Goal: Information Seeking & Learning: Learn about a topic

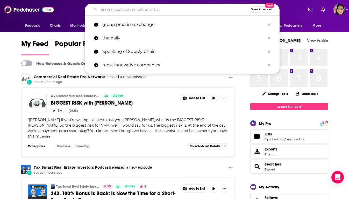
click at [199, 6] on input "Search podcasts, credits, & more..." at bounding box center [174, 9] width 150 height 8
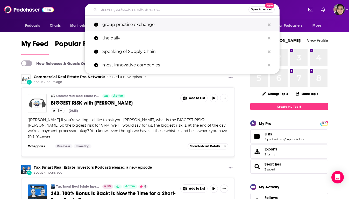
click at [181, 26] on p "group practice exchange" at bounding box center [183, 24] width 163 height 13
type input "group practice exchange"
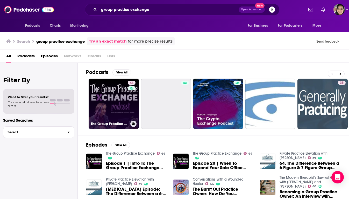
click at [120, 90] on link "44 The Group Practice Exchange" at bounding box center [114, 104] width 50 height 50
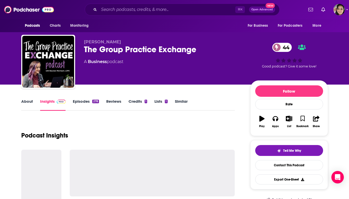
click at [31, 100] on link "About" at bounding box center [27, 105] width 12 height 12
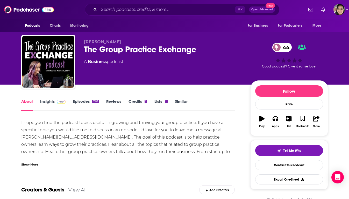
click at [31, 164] on div "Show More" at bounding box center [29, 164] width 17 height 5
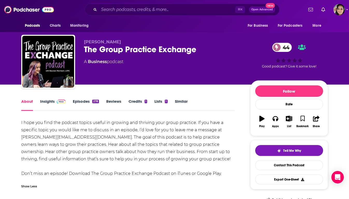
click at [73, 149] on div "I hope you find the podcast topics useful in growing and thriving your group pr…" at bounding box center [128, 148] width 214 height 58
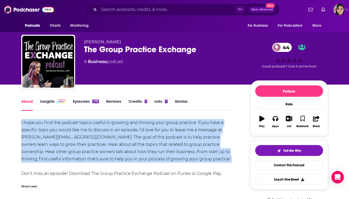
click at [73, 149] on div "I hope you find the podcast topics useful in growing and thriving your group pr…" at bounding box center [128, 148] width 214 height 58
click at [106, 154] on div "I hope you find the podcast topics useful in growing and thriving your group pr…" at bounding box center [128, 148] width 214 height 58
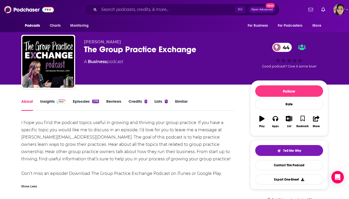
click at [47, 102] on link "Insights" at bounding box center [53, 105] width 26 height 12
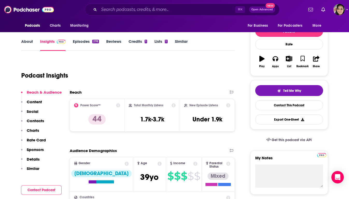
scroll to position [61, 0]
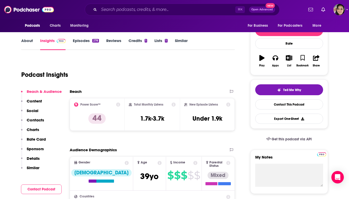
click at [120, 104] on icon at bounding box center [118, 104] width 4 height 4
click at [120, 119] on div "Power Score™ 44" at bounding box center [97, 114] width 46 height 24
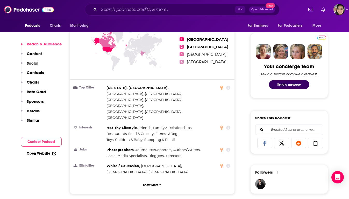
scroll to position [235, 0]
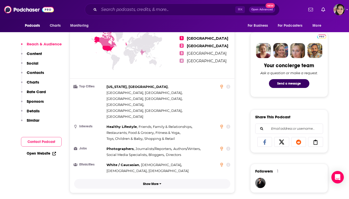
click at [150, 179] on button "Show More" at bounding box center [152, 184] width 157 height 10
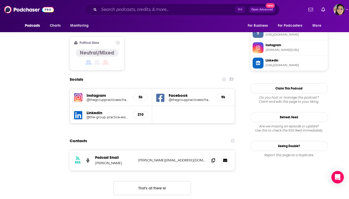
scroll to position [0, 0]
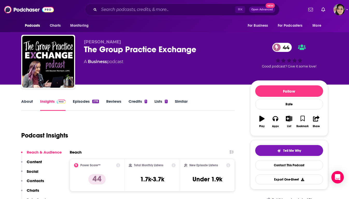
click at [88, 100] on link "Episodes 278" at bounding box center [86, 105] width 26 height 12
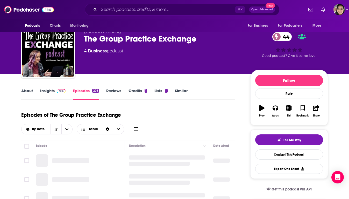
scroll to position [44, 0]
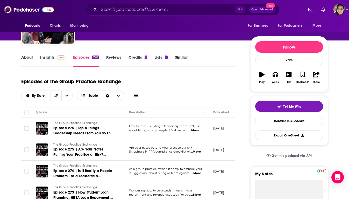
click at [197, 131] on span "...More" at bounding box center [194, 130] width 10 height 4
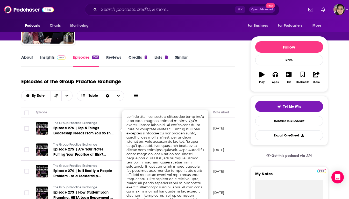
click at [172, 84] on div "Episodes of The Group Practice Exchange By Date Table" at bounding box center [128, 88] width 214 height 26
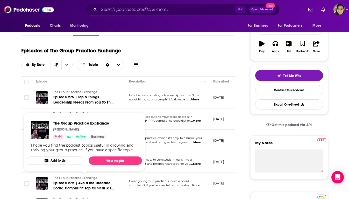
scroll to position [0, 0]
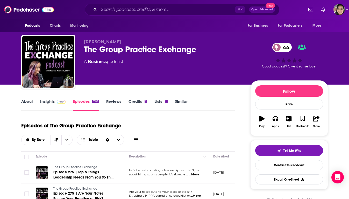
click at [112, 102] on link "Reviews" at bounding box center [113, 105] width 15 height 12
click at [136, 100] on link "Credits 1" at bounding box center [138, 105] width 19 height 12
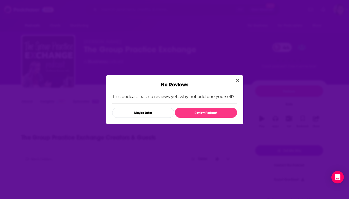
click at [158, 101] on div "This podcast has no reviews yet, why not add one yourself? Maybe Later Review P…" at bounding box center [174, 106] width 125 height 24
click at [237, 78] on icon "Close" at bounding box center [237, 80] width 3 height 4
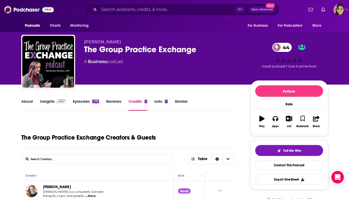
click at [159, 99] on link "Lists 1" at bounding box center [161, 105] width 13 height 12
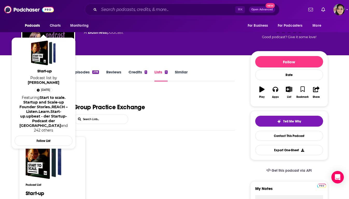
scroll to position [26, 0]
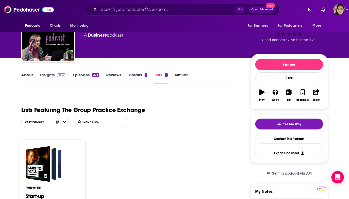
click at [182, 72] on div "About Insights Episodes 278 Reviews Credits 1 Lists 1 Similar" at bounding box center [128, 78] width 214 height 13
click at [182, 73] on link "Similar" at bounding box center [181, 78] width 13 height 12
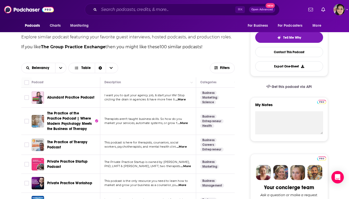
scroll to position [58, 0]
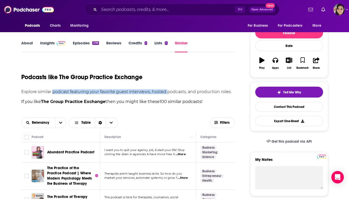
drag, startPoint x: 53, startPoint y: 91, endPoint x: 168, endPoint y: 92, distance: 115.7
click at [168, 92] on p "Explore similar podcast featuring your favorite guest interviews, hosted podcas…" at bounding box center [128, 91] width 214 height 5
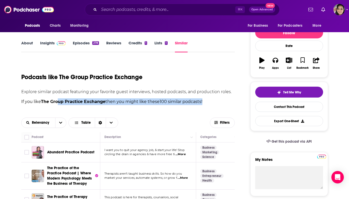
drag, startPoint x: 58, startPoint y: 105, endPoint x: 164, endPoint y: 103, distance: 106.1
click at [164, 103] on p "If you like The Group Practice Exchange then you might like these 100 similar p…" at bounding box center [128, 101] width 214 height 7
drag, startPoint x: 171, startPoint y: 103, endPoint x: 93, endPoint y: 104, distance: 78.1
click at [93, 104] on p "If you like The Group Practice Exchange then you might like these 100 similar p…" at bounding box center [128, 101] width 214 height 7
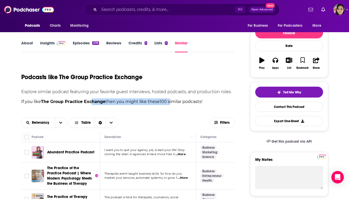
click at [93, 104] on strong "The Group Practice Exchange" at bounding box center [73, 101] width 65 height 5
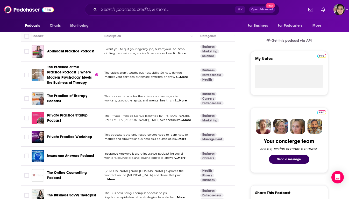
scroll to position [162, 0]
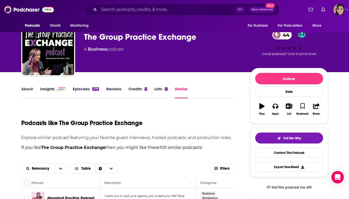
scroll to position [0, 0]
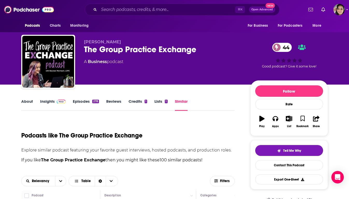
click at [26, 101] on link "About" at bounding box center [27, 105] width 12 height 12
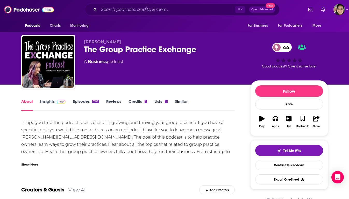
click at [46, 103] on link "Insights" at bounding box center [53, 105] width 26 height 12
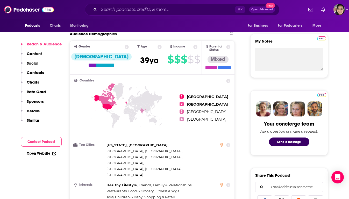
scroll to position [177, 0]
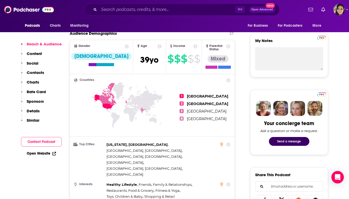
click at [297, 142] on button "Send a message" at bounding box center [289, 141] width 40 height 9
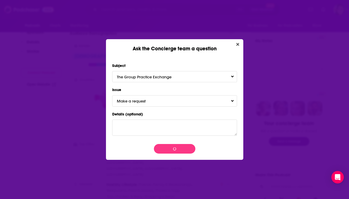
scroll to position [0, 0]
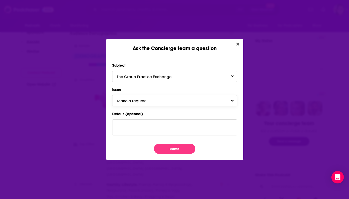
click at [174, 99] on button "Make a request" at bounding box center [174, 100] width 125 height 11
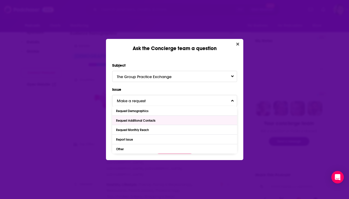
click at [168, 118] on div "Request Additional Contacts" at bounding box center [174, 120] width 125 height 9
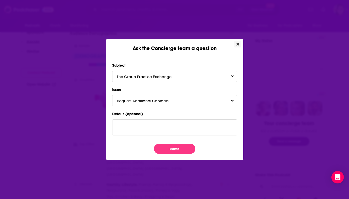
click at [237, 45] on icon "Close" at bounding box center [237, 44] width 3 height 3
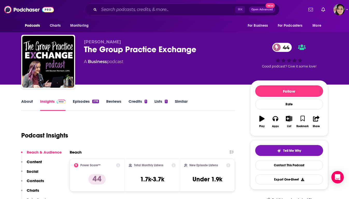
click at [99, 48] on div "The Group Practice Exchange 44" at bounding box center [163, 49] width 158 height 10
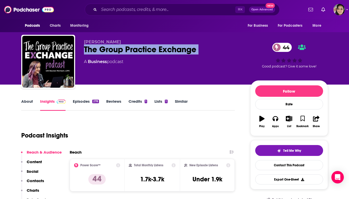
click at [99, 48] on div "The Group Practice Exchange 44" at bounding box center [163, 49] width 158 height 10
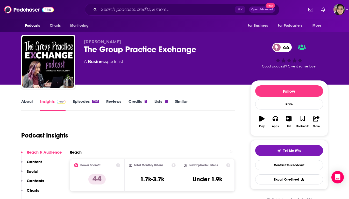
click at [198, 136] on div "Podcast Insights" at bounding box center [126, 132] width 210 height 26
click at [59, 24] on span "Charts" at bounding box center [55, 25] width 11 height 7
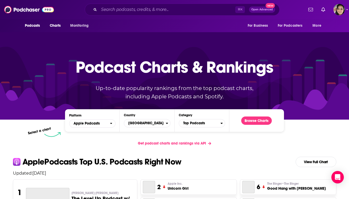
scroll to position [83, 0]
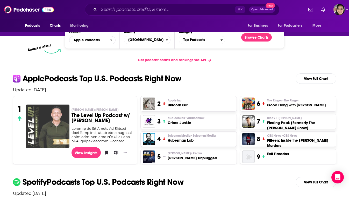
click at [39, 125] on img "The Level Up Podcast w/ Paul Alex" at bounding box center [48, 127] width 44 height 44
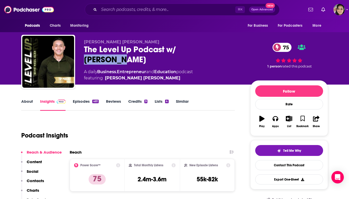
drag, startPoint x: 93, startPoint y: 56, endPoint x: 178, endPoint y: 49, distance: 85.1
click at [178, 49] on div "Paul Alex Espinoza The Level Up Podcast w/ Paul Alex 75 A daily Business , Entr…" at bounding box center [163, 60] width 158 height 42
click at [178, 49] on div "The Level Up Podcast w/ Paul Alex 75" at bounding box center [163, 54] width 158 height 20
click at [134, 69] on link "Entrepreneur" at bounding box center [131, 71] width 29 height 5
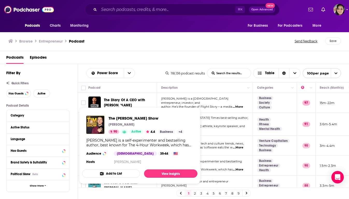
click at [153, 53] on div "Podcasts Episodes" at bounding box center [175, 58] width 339 height 11
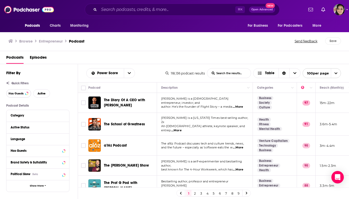
click at [15, 95] on span "Has Guests" at bounding box center [16, 93] width 15 height 3
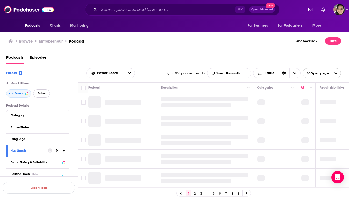
click at [44, 95] on span "Active" at bounding box center [42, 93] width 8 height 3
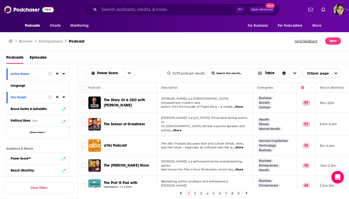
scroll to position [57, 0]
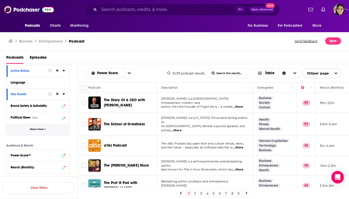
click at [43, 132] on button "Show More" at bounding box center [37, 129] width 63 height 12
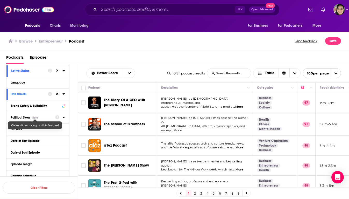
click at [37, 117] on div "Beta" at bounding box center [35, 117] width 6 height 3
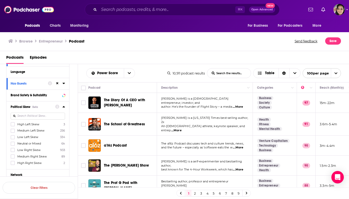
scroll to position [68, 0]
click at [64, 106] on icon at bounding box center [63, 105] width 2 height 1
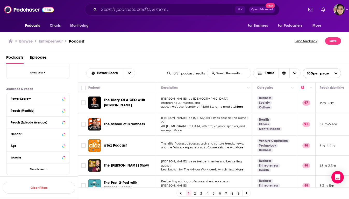
scroll to position [218, 0]
click at [40, 170] on span "Show More" at bounding box center [37, 168] width 14 height 3
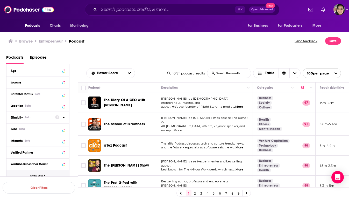
scroll to position [294, 0]
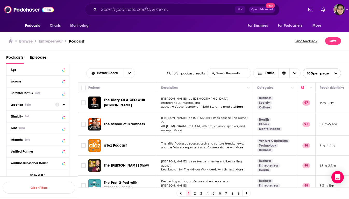
click at [35, 105] on div "Location Beta" at bounding box center [31, 105] width 41 height 4
click at [36, 106] on div "Location Beta" at bounding box center [31, 105] width 41 height 4
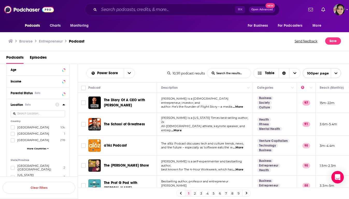
click at [33, 128] on span "[GEOGRAPHIC_DATA]" at bounding box center [33, 128] width 32 height 4
click at [13, 129] on input "multiSelectOption-unitedstates-0" at bounding box center [13, 129] width 0 height 0
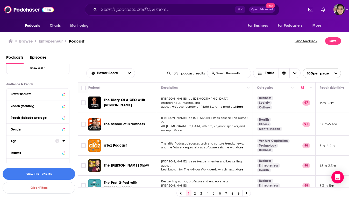
scroll to position [222, 0]
click at [38, 92] on button "Power Score™" at bounding box center [33, 94] width 45 height 6
click at [38, 93] on button "Power Score™" at bounding box center [33, 94] width 45 height 6
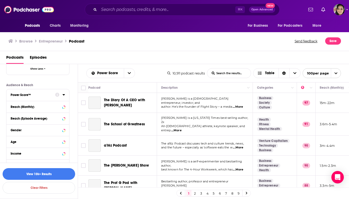
click at [63, 95] on icon at bounding box center [63, 95] width 3 height 4
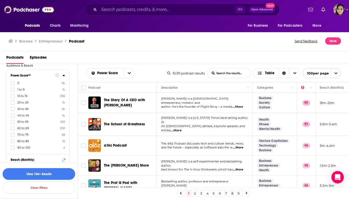
scroll to position [246, 0]
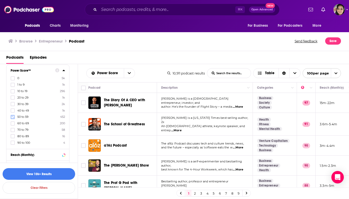
click at [12, 116] on icon at bounding box center [12, 116] width 3 height 3
click at [58, 174] on button "View 428 Results" at bounding box center [39, 174] width 73 height 12
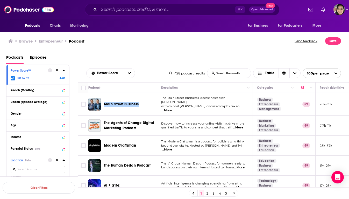
drag, startPoint x: 119, startPoint y: 101, endPoint x: 231, endPoint y: 1, distance: 150.3
click at [0, 0] on div "Podcasts Charts Monitoring ⌘ K Open Advanced New For Business For Podcasters Mo…" at bounding box center [174, 99] width 349 height 199
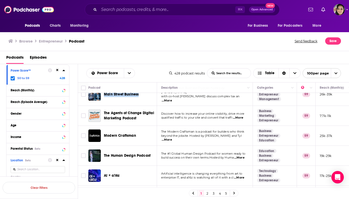
scroll to position [13, 0]
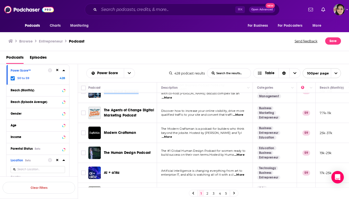
drag, startPoint x: 134, startPoint y: 128, endPoint x: 185, endPoint y: 8, distance: 130.1
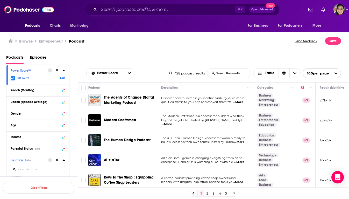
scroll to position [26, 0]
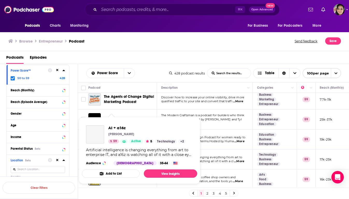
click at [113, 156] on div "Artificial intelligence is changing everything from art to enterprise IT, and a…" at bounding box center [139, 152] width 107 height 9
click at [116, 126] on span "AI + a16z" at bounding box center [147, 127] width 78 height 5
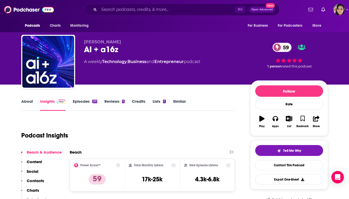
click at [30, 103] on link "About" at bounding box center [27, 105] width 12 height 12
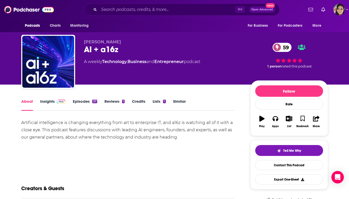
click at [81, 103] on link "Episodes 57" at bounding box center [85, 105] width 24 height 12
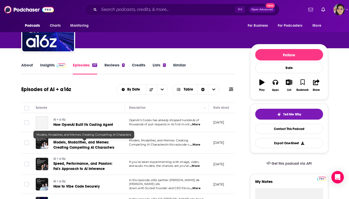
scroll to position [62, 0]
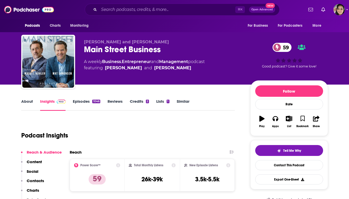
click at [29, 101] on link "About" at bounding box center [27, 105] width 12 height 12
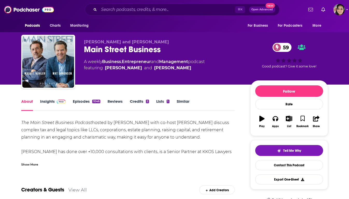
click at [30, 163] on div "Show More" at bounding box center [29, 164] width 17 height 5
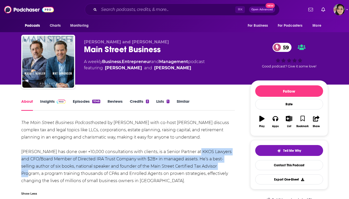
drag, startPoint x: 190, startPoint y: 154, endPoint x: 207, endPoint y: 169, distance: 22.6
click at [207, 169] on div "The Main Street Business Podcast hosted by Mark J. Kohler with co-host Mat Sore…" at bounding box center [128, 151] width 214 height 65
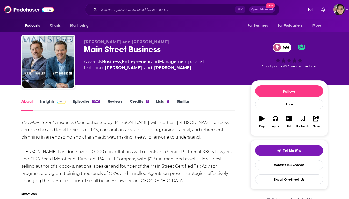
click at [81, 101] on link "Episodes 1046" at bounding box center [86, 105] width 27 height 12
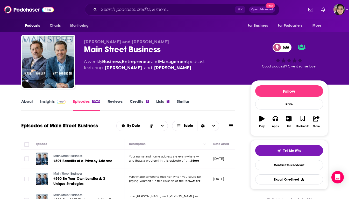
click at [47, 103] on link "Insights" at bounding box center [53, 105] width 26 height 12
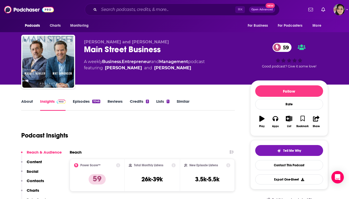
click at [77, 103] on link "Episodes 1046" at bounding box center [86, 105] width 27 height 12
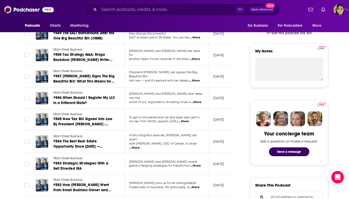
scroll to position [165, 0]
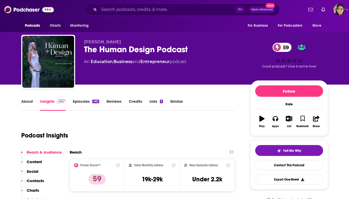
click at [31, 100] on link "About" at bounding box center [27, 105] width 12 height 12
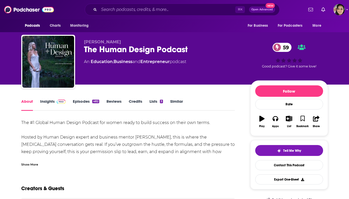
click at [34, 161] on div "Show More" at bounding box center [128, 162] width 214 height 9
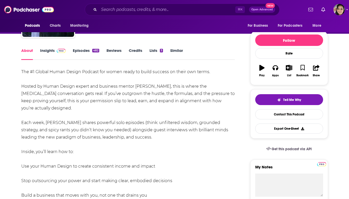
scroll to position [52, 0]
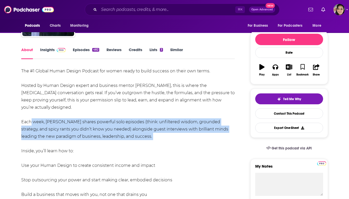
drag, startPoint x: 28, startPoint y: 123, endPoint x: 101, endPoint y: 141, distance: 74.9
click at [101, 141] on div "The #1 Global Human Design Podcast for women ready to build success on their ow…" at bounding box center [128, 176] width 214 height 218
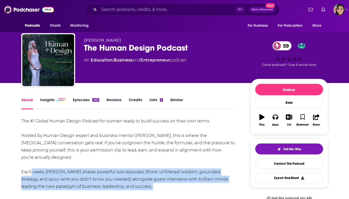
scroll to position [0, 0]
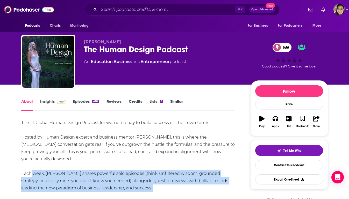
click at [82, 104] on link "Episodes 482" at bounding box center [86, 105] width 26 height 12
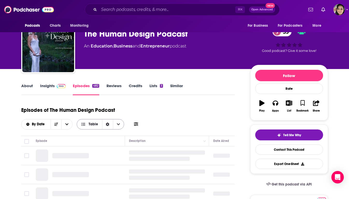
scroll to position [51, 0]
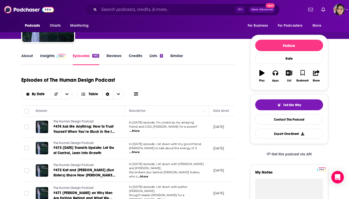
scroll to position [0, 0]
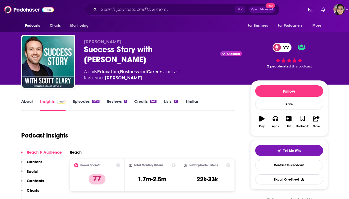
click at [156, 130] on div "Podcast Insights" at bounding box center [126, 132] width 210 height 26
drag, startPoint x: 82, startPoint y: 50, endPoint x: 207, endPoint y: 50, distance: 124.2
click at [207, 50] on div "Scott D. Clary Success Story with Scott D. Clary Claimed 77 A daily Education ,…" at bounding box center [174, 63] width 307 height 56
copy h2 "Success Story with [PERSON_NAME]"
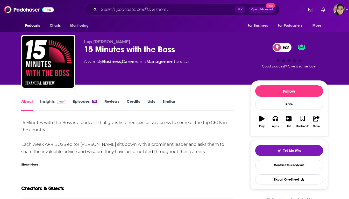
click at [47, 101] on link "Insights" at bounding box center [53, 105] width 26 height 12
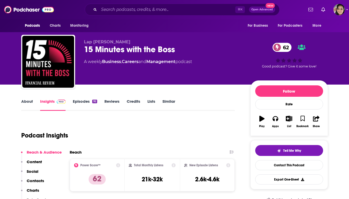
click at [29, 101] on link "About" at bounding box center [27, 105] width 12 height 12
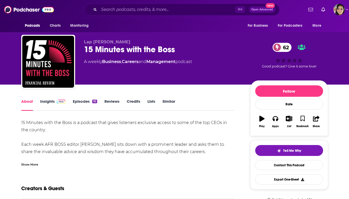
click at [32, 162] on div "Show More" at bounding box center [29, 164] width 17 height 5
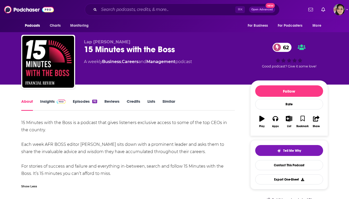
click at [82, 100] on link "Episodes 92" at bounding box center [85, 105] width 24 height 12
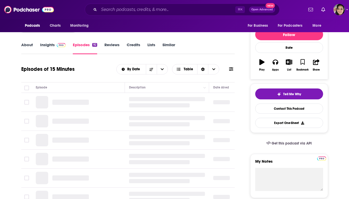
scroll to position [58, 0]
